Goal: Task Accomplishment & Management: Manage account settings

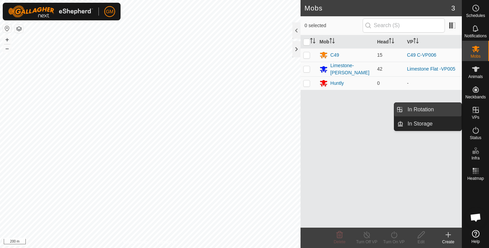
click at [413, 111] on link "In Rotation" at bounding box center [432, 110] width 58 height 14
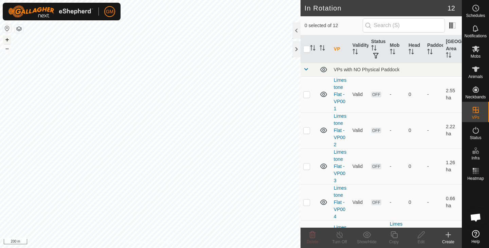
click at [5, 39] on button "+" at bounding box center [7, 40] width 8 height 8
click at [7, 39] on button "+" at bounding box center [7, 40] width 8 height 8
click at [8, 39] on button "+" at bounding box center [7, 40] width 8 height 8
checkbox input "true"
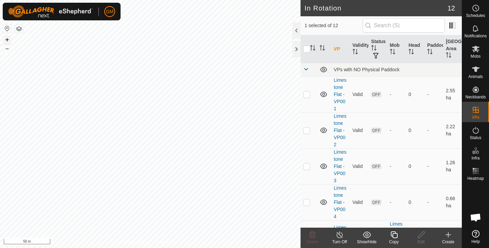
checkbox input "false"
click at [312, 237] on icon at bounding box center [312, 235] width 8 height 8
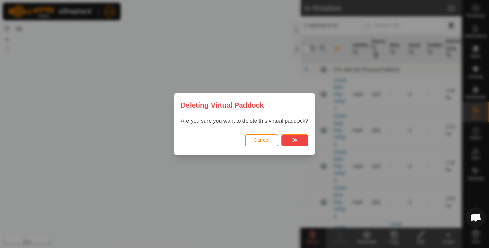
click at [289, 140] on button "Ok" at bounding box center [294, 140] width 27 height 12
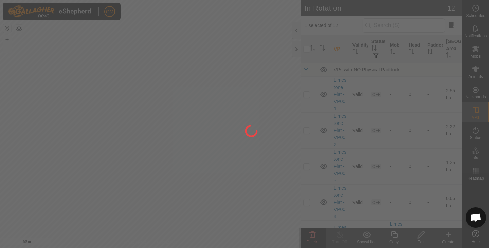
checkbox input "false"
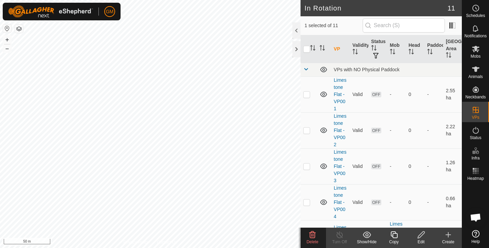
click at [310, 237] on icon at bounding box center [312, 235] width 6 height 7
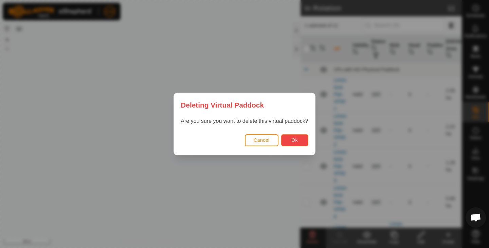
click at [292, 142] on span "Ok" at bounding box center [294, 139] width 6 height 5
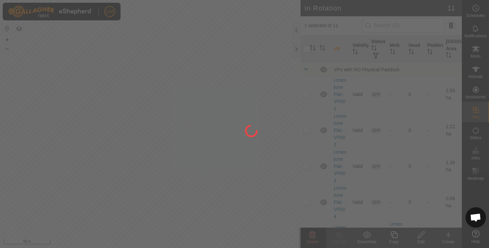
checkbox input "false"
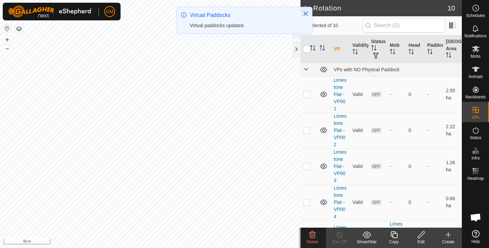
click at [311, 238] on icon at bounding box center [312, 235] width 6 height 7
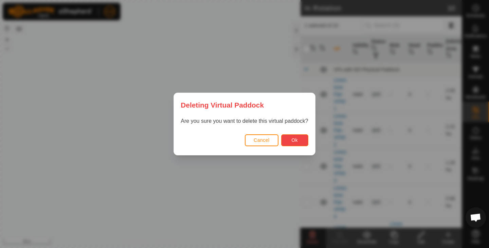
click at [295, 137] on span "Ok" at bounding box center [294, 139] width 6 height 5
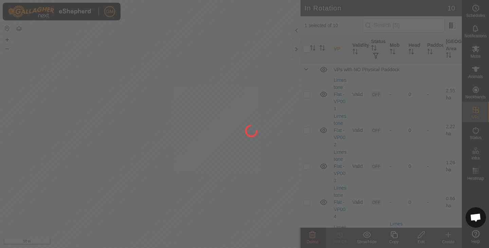
checkbox input "false"
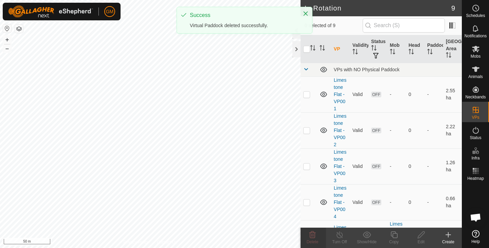
checkbox input "true"
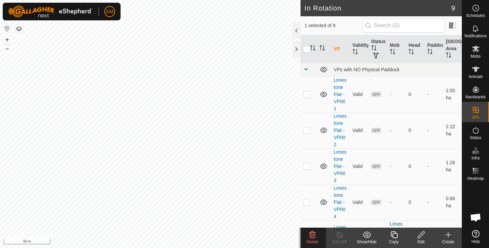
click at [314, 234] on icon at bounding box center [312, 235] width 6 height 7
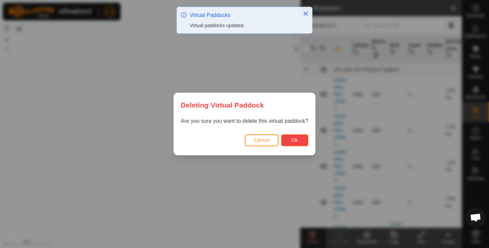
click at [296, 140] on span "Ok" at bounding box center [294, 139] width 6 height 5
checkbox input "false"
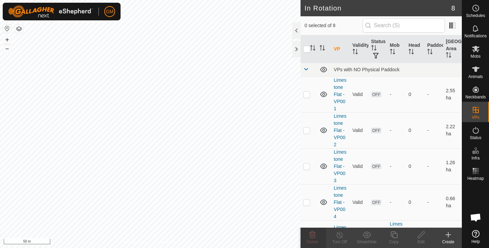
checkbox input "true"
click at [312, 235] on icon at bounding box center [312, 235] width 8 height 8
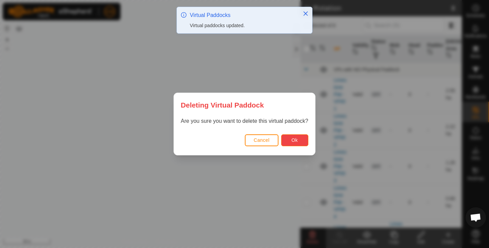
click at [297, 140] on span "Ok" at bounding box center [294, 139] width 6 height 5
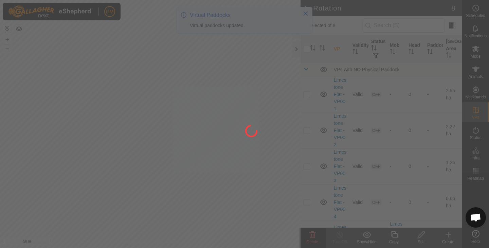
checkbox input "false"
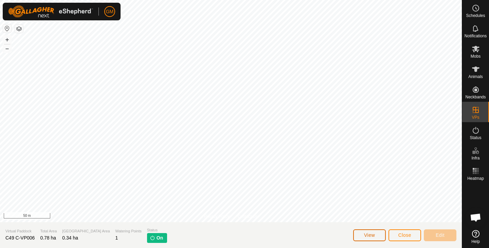
click at [368, 235] on span "View" at bounding box center [369, 235] width 11 height 5
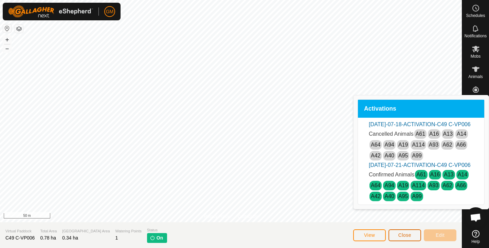
click at [399, 239] on button "Close" at bounding box center [404, 235] width 33 height 12
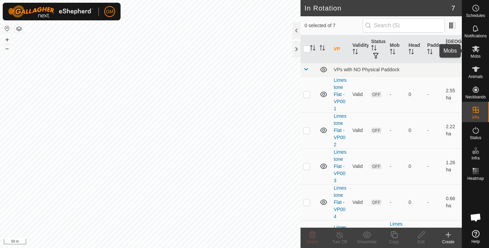
click at [476, 50] on icon at bounding box center [475, 49] width 7 height 6
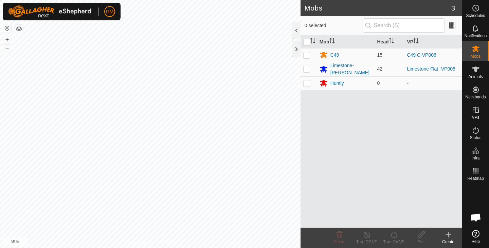
click at [447, 237] on icon at bounding box center [448, 235] width 8 height 8
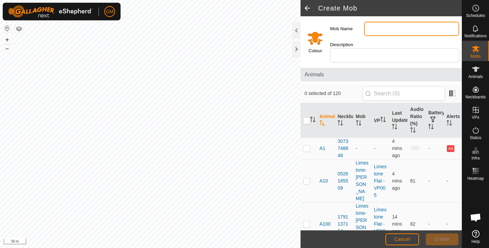
click at [373, 25] on input "Mob Name" at bounding box center [411, 29] width 95 height 14
type input "Barn 1-2"
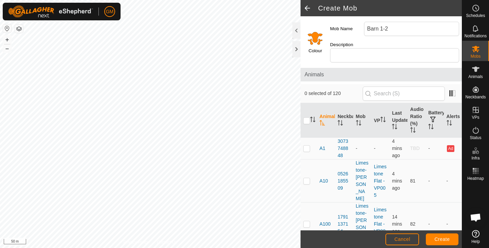
click at [312, 36] on input "Select a color" at bounding box center [315, 38] width 16 height 16
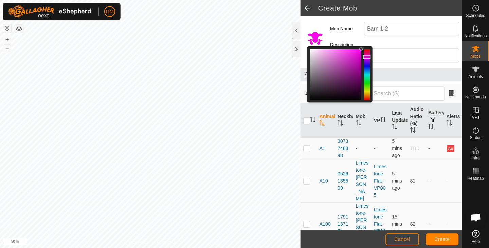
click at [367, 57] on div at bounding box center [367, 74] width 6 height 51
click at [404, 67] on div "Colour Mob Name Barn 1-2 Description Animals 0 selected of 120 Animal Neckband …" at bounding box center [380, 123] width 161 height 214
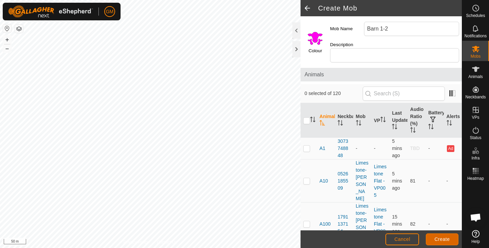
click at [442, 240] on span "Create" at bounding box center [442, 239] width 15 height 5
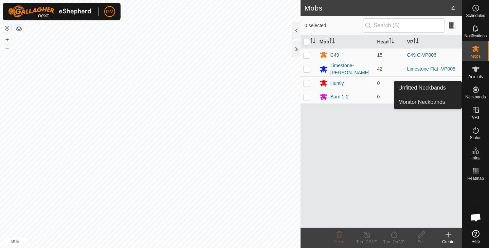
click at [477, 91] on icon at bounding box center [476, 90] width 8 height 8
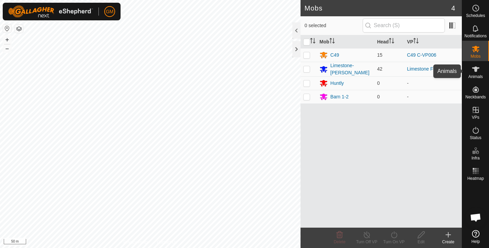
click at [477, 70] on icon at bounding box center [476, 69] width 8 height 8
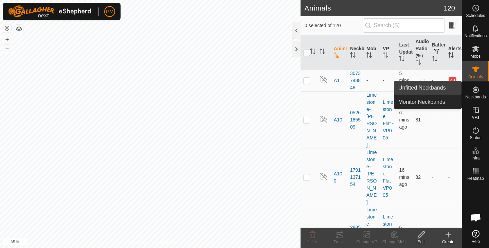
click at [436, 87] on link "Unfitted Neckbands" at bounding box center [427, 88] width 67 height 14
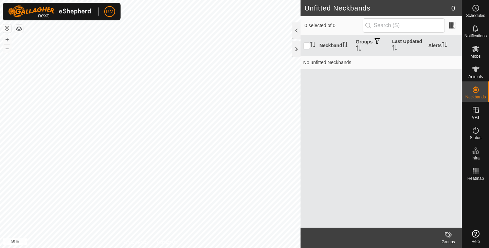
click at [20, 29] on button "button" at bounding box center [19, 29] width 8 height 8
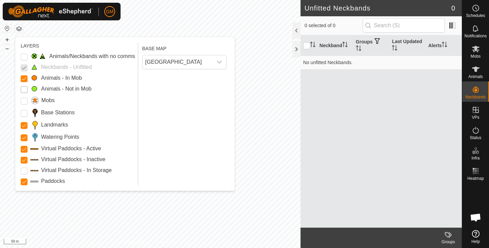
click at [24, 88] on Mob "Animals - Not in Mob" at bounding box center [24, 89] width 7 height 7
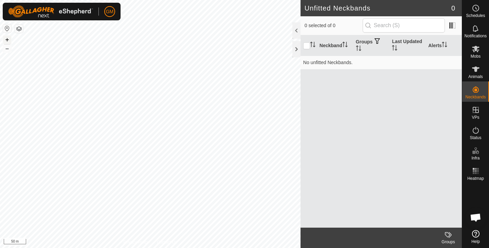
click at [6, 38] on button "+" at bounding box center [7, 40] width 8 height 8
click at [8, 38] on button "+" at bounding box center [7, 40] width 8 height 8
click at [7, 40] on button "+" at bounding box center [7, 40] width 8 height 8
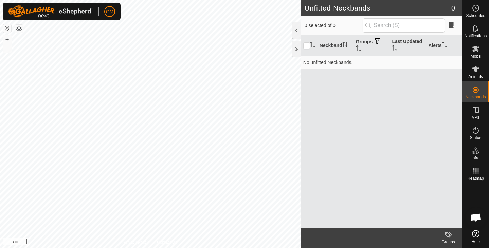
click at [6, 26] on button "button" at bounding box center [7, 28] width 8 height 8
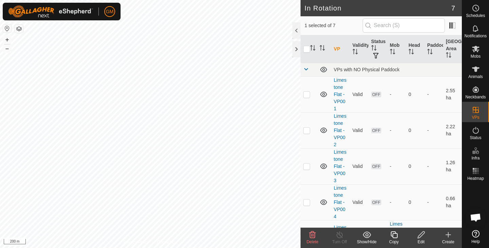
click at [312, 234] on icon at bounding box center [312, 235] width 6 height 7
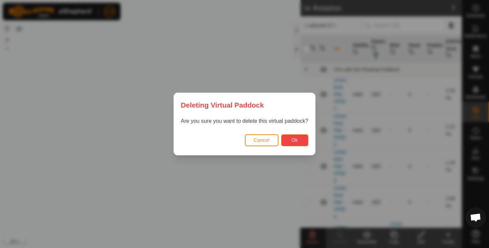
click at [290, 139] on button "Ok" at bounding box center [294, 140] width 27 height 12
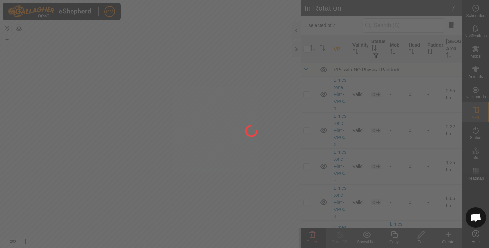
checkbox input "false"
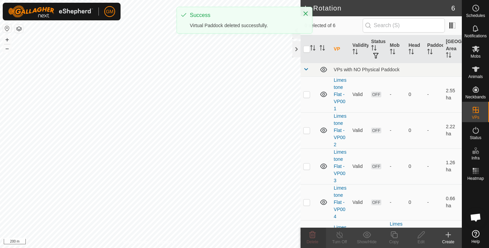
checkbox input "true"
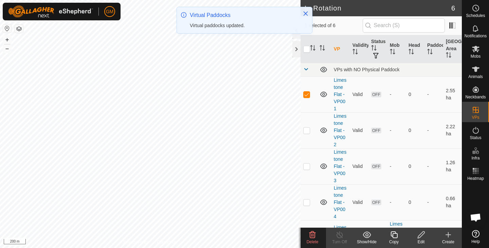
click at [312, 233] on icon at bounding box center [312, 235] width 6 height 7
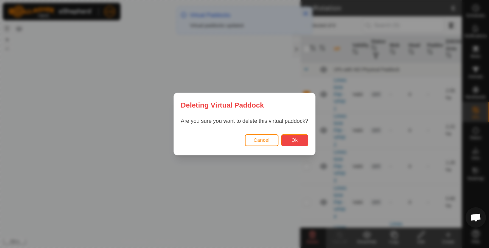
click at [293, 140] on span "Ok" at bounding box center [294, 139] width 6 height 5
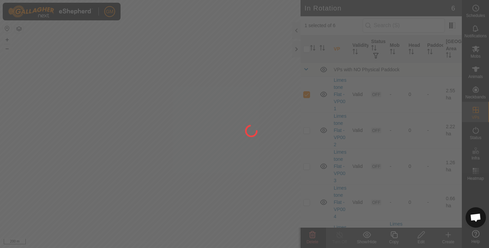
checkbox input "false"
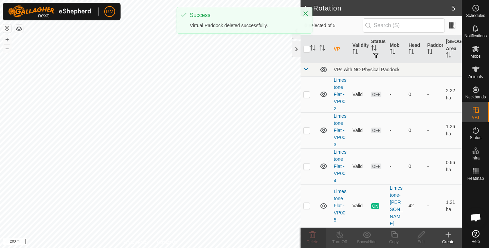
checkbox input "true"
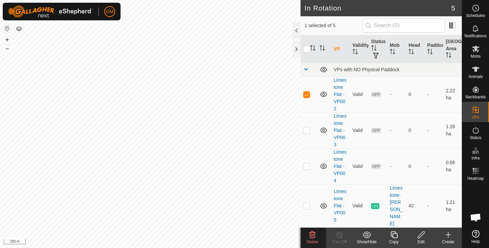
click at [312, 236] on icon at bounding box center [312, 235] width 8 height 8
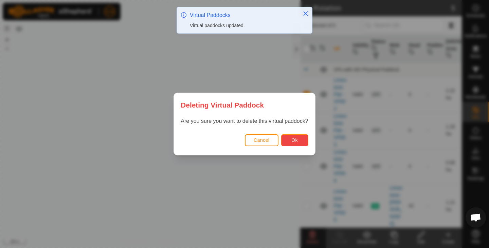
click at [295, 140] on span "Ok" at bounding box center [294, 139] width 6 height 5
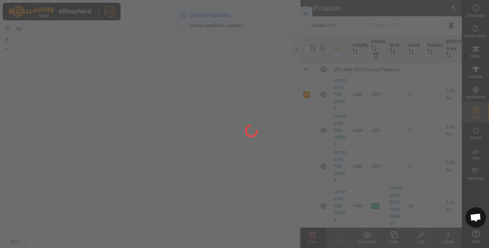
checkbox input "false"
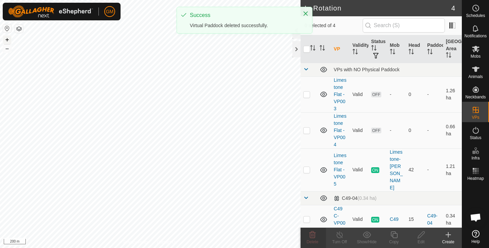
click at [5, 40] on button "+" at bounding box center [7, 40] width 8 height 8
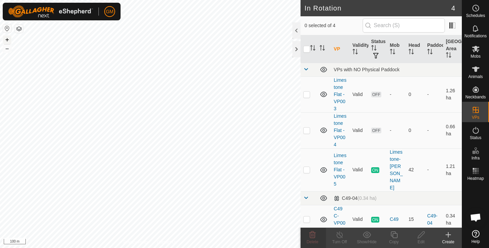
click at [5, 40] on button "+" at bounding box center [7, 40] width 8 height 8
checkbox input "true"
click at [395, 236] on icon at bounding box center [394, 235] width 8 height 8
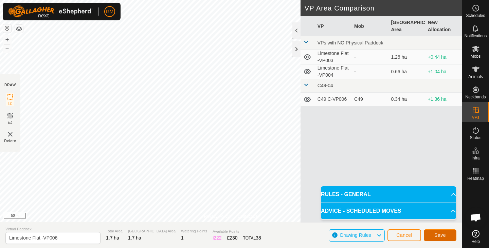
click at [439, 236] on span "Save" at bounding box center [440, 235] width 12 height 5
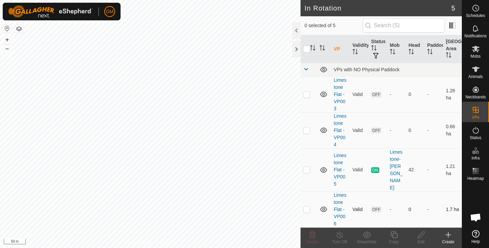
checkbox input "true"
click at [395, 235] on icon at bounding box center [394, 235] width 8 height 8
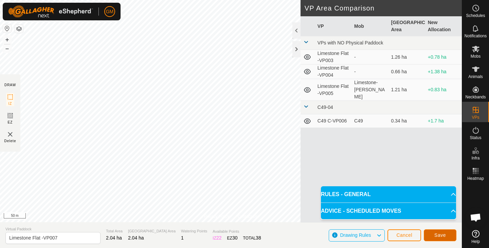
click at [441, 236] on span "Save" at bounding box center [440, 235] width 12 height 5
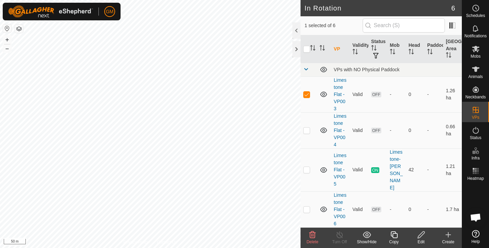
checkbox input "false"
checkbox input "true"
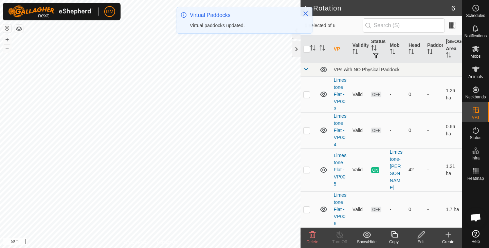
click at [395, 236] on icon at bounding box center [394, 235] width 8 height 8
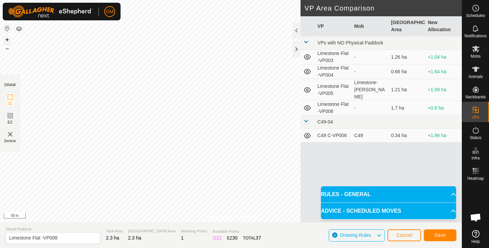
click at [5, 38] on button "+" at bounding box center [7, 40] width 8 height 8
click at [438, 235] on span "Save" at bounding box center [440, 235] width 12 height 5
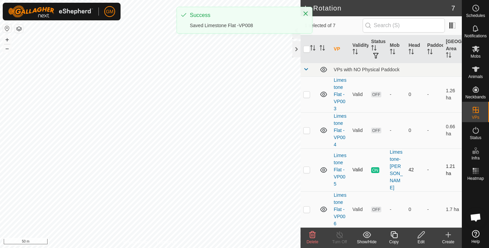
checkbox input "true"
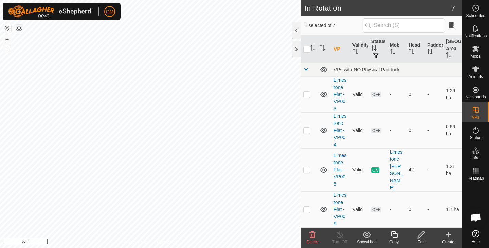
click at [420, 235] on icon at bounding box center [421, 235] width 8 height 8
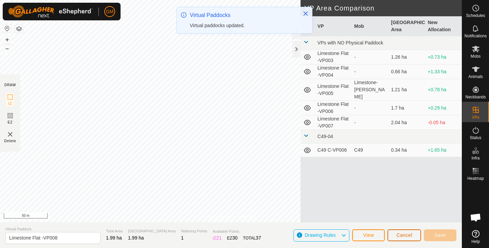
click at [397, 236] on span "Cancel" at bounding box center [404, 235] width 16 height 5
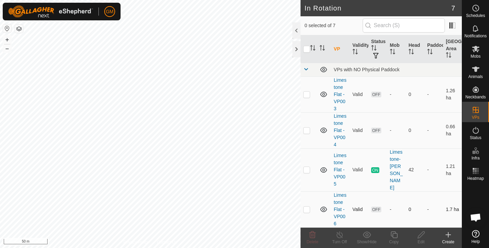
checkbox input "true"
checkbox input "false"
checkbox input "true"
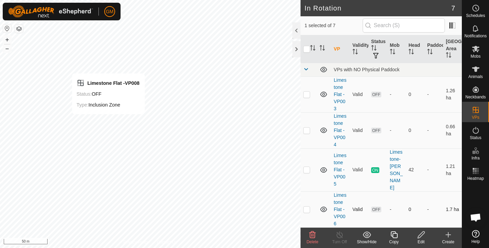
checkbox input "true"
checkbox input "false"
click at [419, 236] on icon at bounding box center [421, 235] width 8 height 8
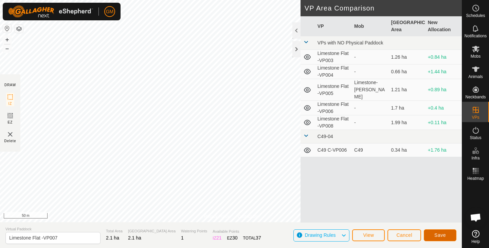
click at [433, 236] on button "Save" at bounding box center [440, 235] width 33 height 12
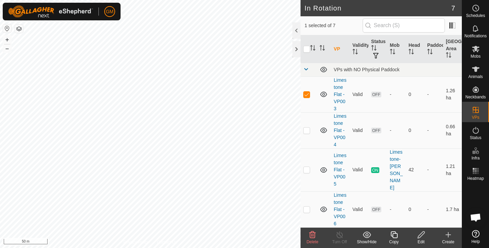
checkbox input "true"
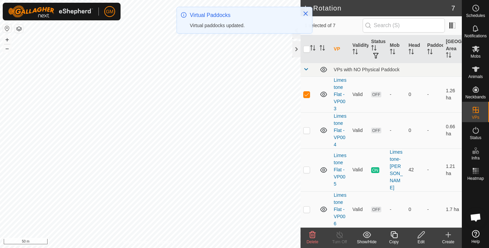
checkbox input "false"
checkbox input "true"
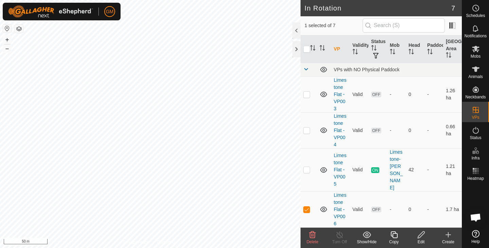
click at [422, 239] on icon at bounding box center [421, 235] width 8 height 8
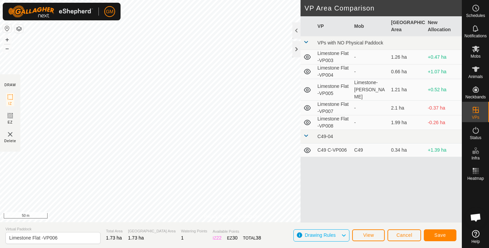
click at [424, 227] on div "Save" at bounding box center [440, 235] width 33 height 16
click at [434, 231] on button "Save" at bounding box center [440, 235] width 33 height 12
